Goal: Entertainment & Leisure: Browse casually

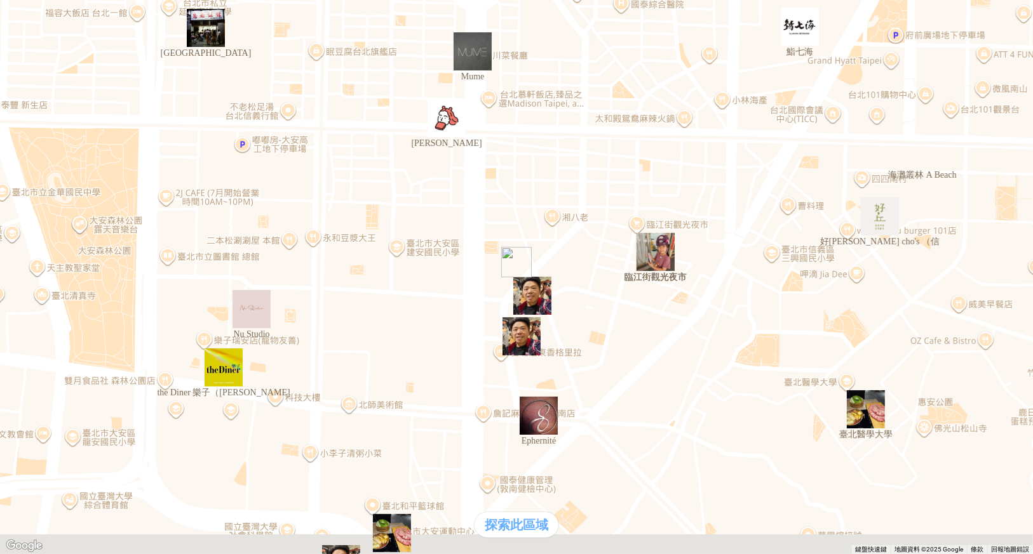
click at [888, 229] on img "好丘Good cho's （信" at bounding box center [879, 216] width 38 height 38
click at [656, 257] on img "臨江街觀光夜市" at bounding box center [655, 252] width 38 height 38
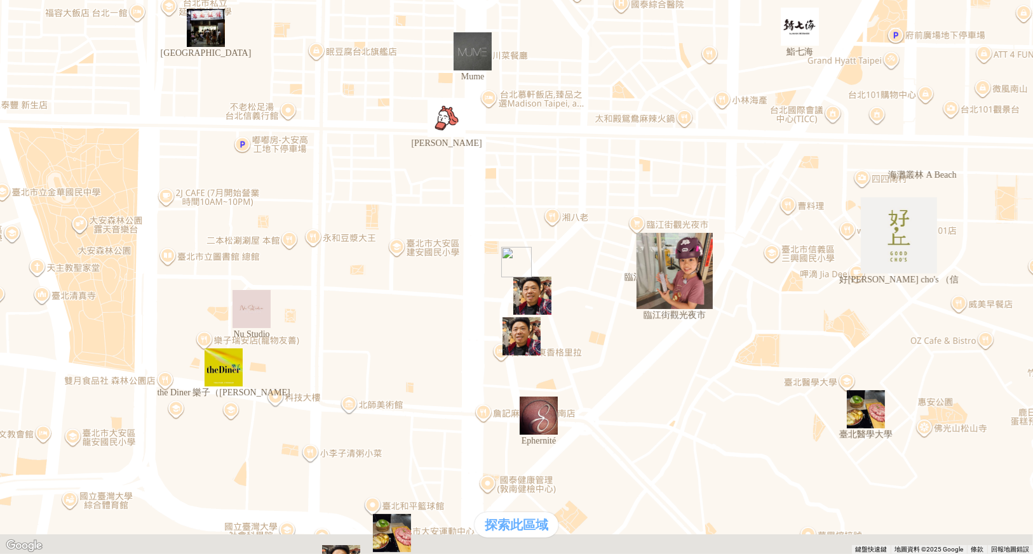
click at [247, 313] on img "Nu Studio" at bounding box center [251, 309] width 38 height 38
click at [220, 373] on img "the Diner 樂子（瑞安" at bounding box center [223, 368] width 38 height 38
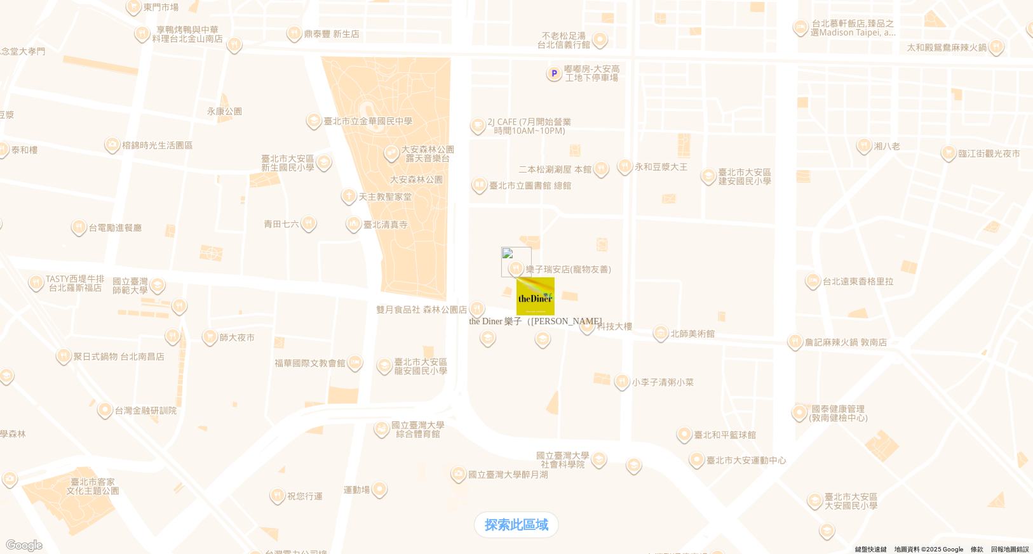
click at [727, 285] on div "熱門卡片" at bounding box center [516, 278] width 1022 height 13
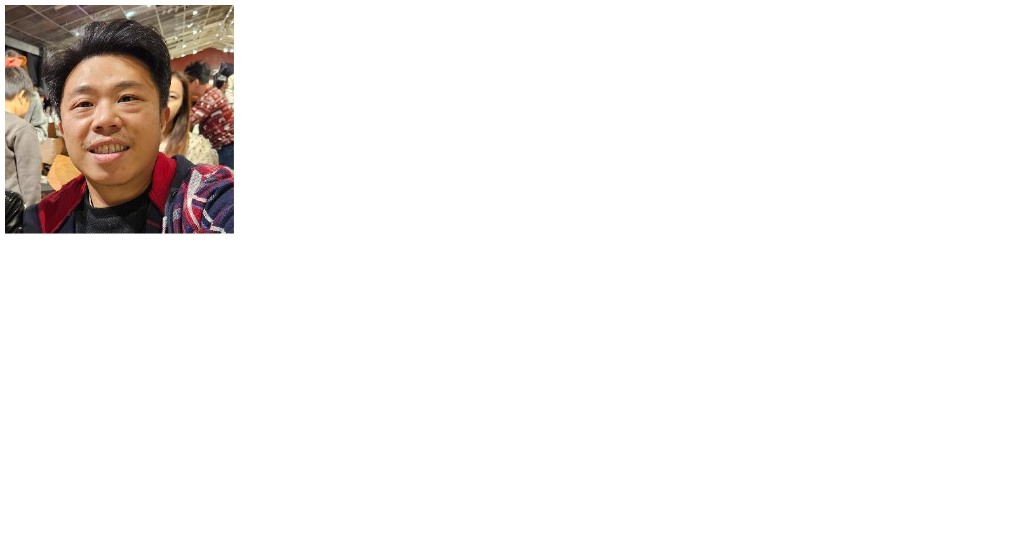
scroll to position [318, 0]
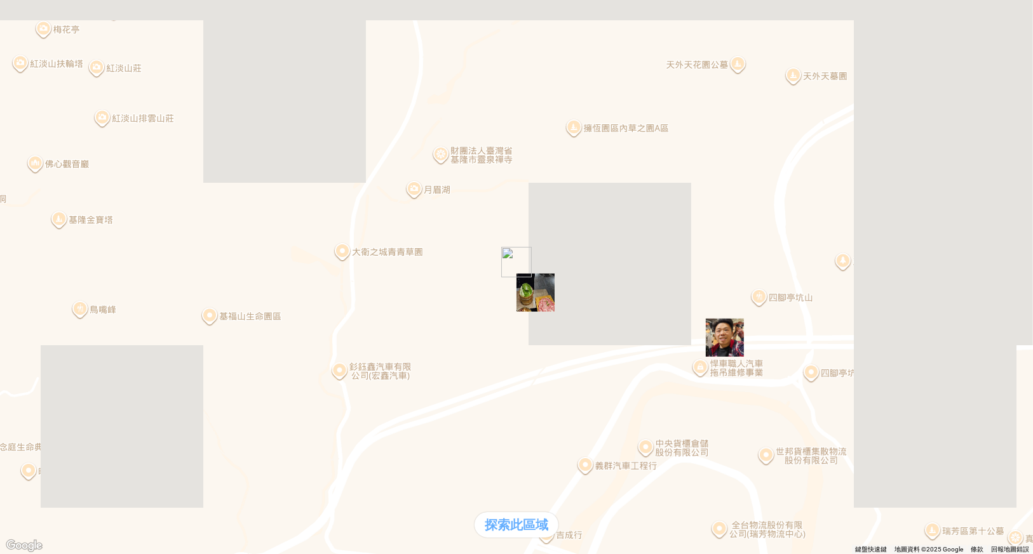
click at [15, 5] on div at bounding box center [516, 5] width 1022 height 0
click at [5, 5] on div at bounding box center [516, 5] width 1022 height 0
click at [66, 287] on div "熱門口袋名單 支援前線 熱門卡片 通知" at bounding box center [35, 260] width 61 height 53
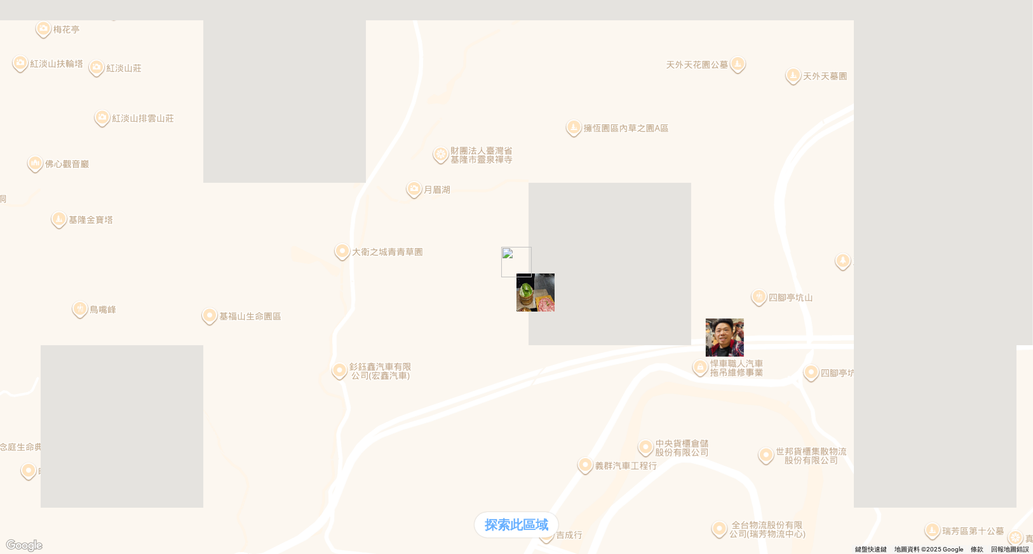
click at [66, 274] on div "熱門卡片" at bounding box center [35, 266] width 61 height 13
click at [28, 5] on div at bounding box center [516, 5] width 1022 height 0
click at [14, 5] on div at bounding box center [516, 5] width 1022 height 0
click at [66, 260] on div at bounding box center [35, 260] width 61 height 0
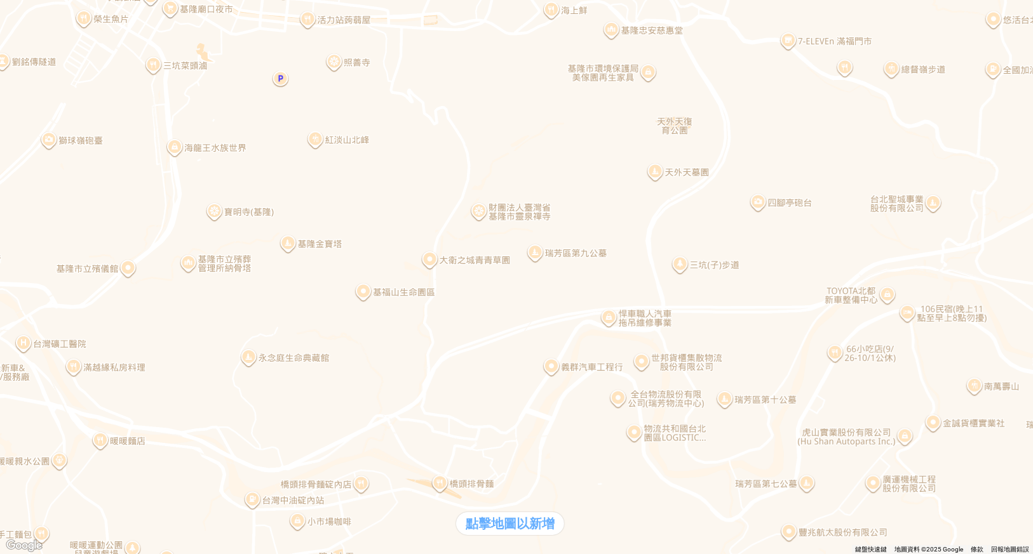
click at [13, 5] on div at bounding box center [516, 5] width 1022 height 0
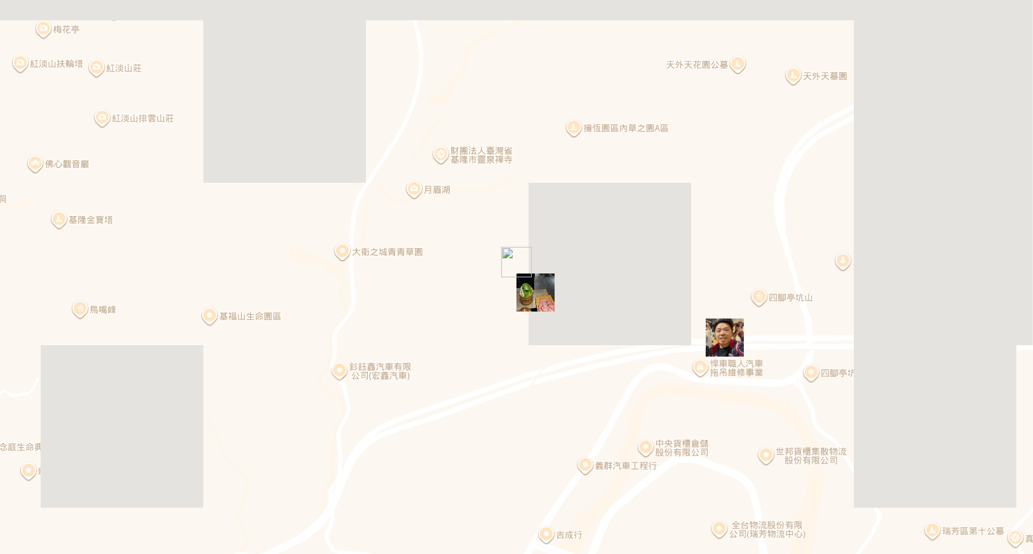
click at [8, 5] on div at bounding box center [516, 5] width 1022 height 0
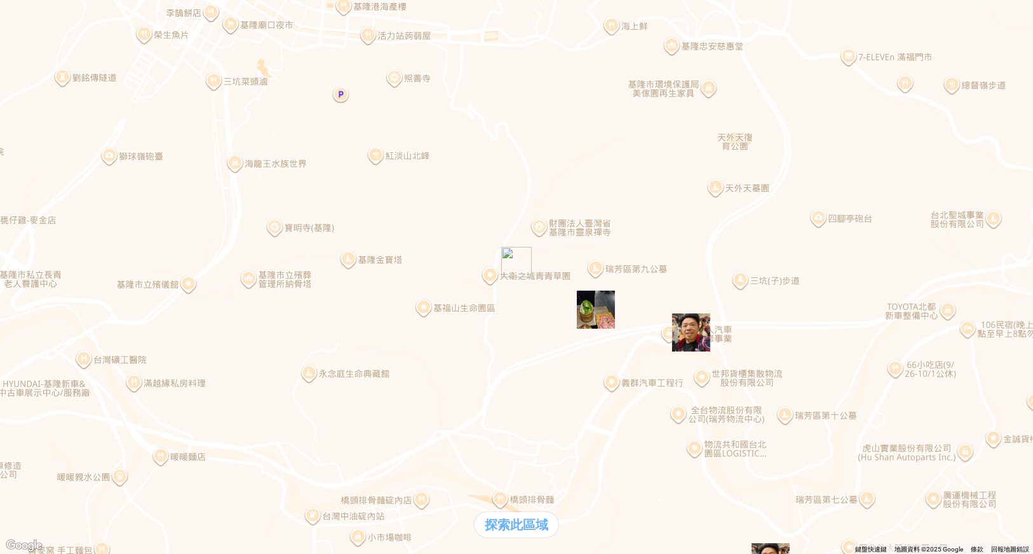
click at [66, 247] on div "熱門口袋名單" at bounding box center [35, 240] width 61 height 13
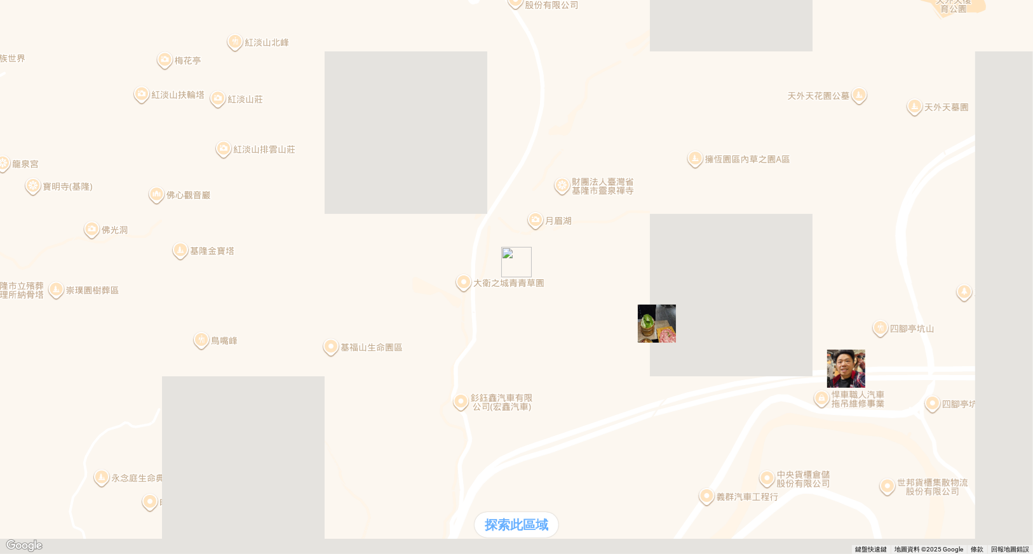
click at [667, 326] on img "" at bounding box center [657, 324] width 38 height 38
